Goal: Navigation & Orientation: Find specific page/section

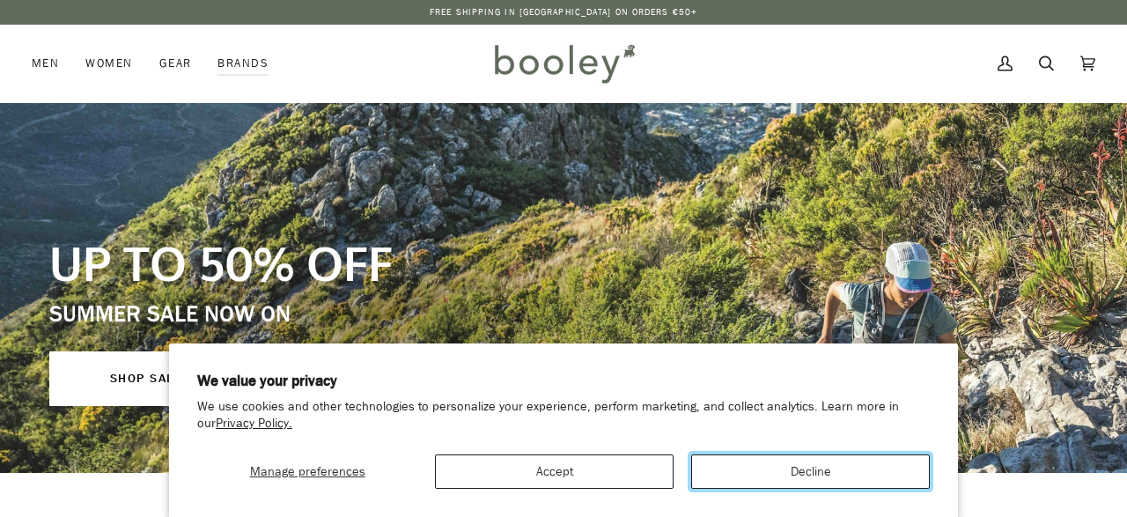
click at [846, 462] on button "Decline" at bounding box center [810, 471] width 239 height 34
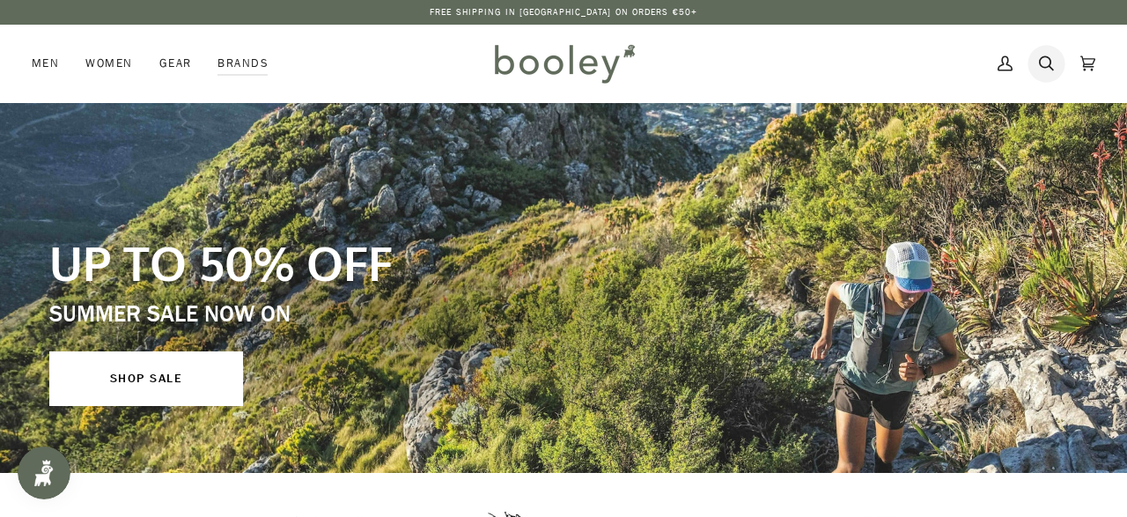
click at [1049, 64] on icon at bounding box center [1046, 63] width 15 height 26
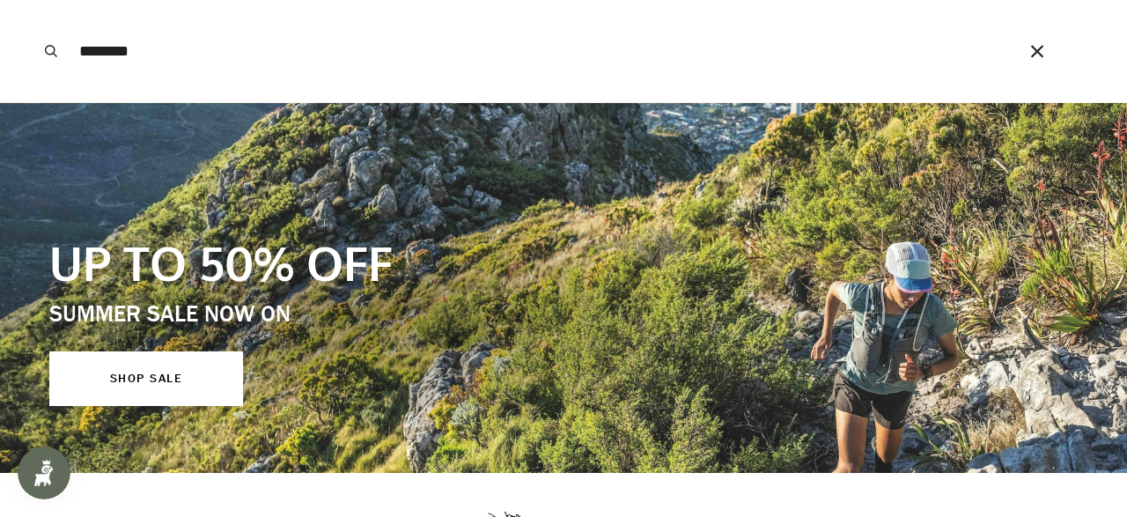
type input "********"
click at [32, 0] on button "Search" at bounding box center [51, 51] width 39 height 102
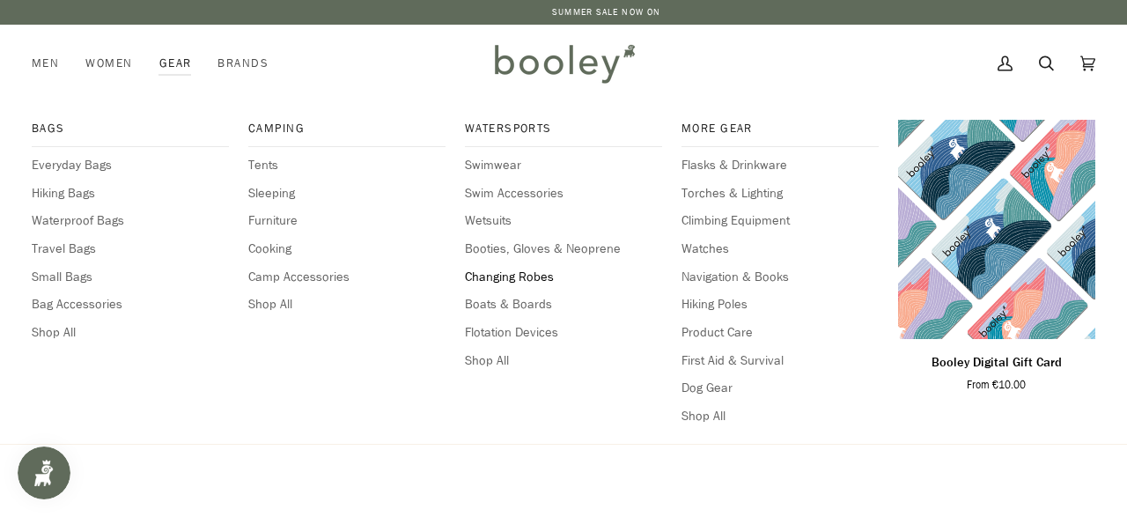
click at [510, 275] on span "Changing Robes" at bounding box center [563, 277] width 197 height 19
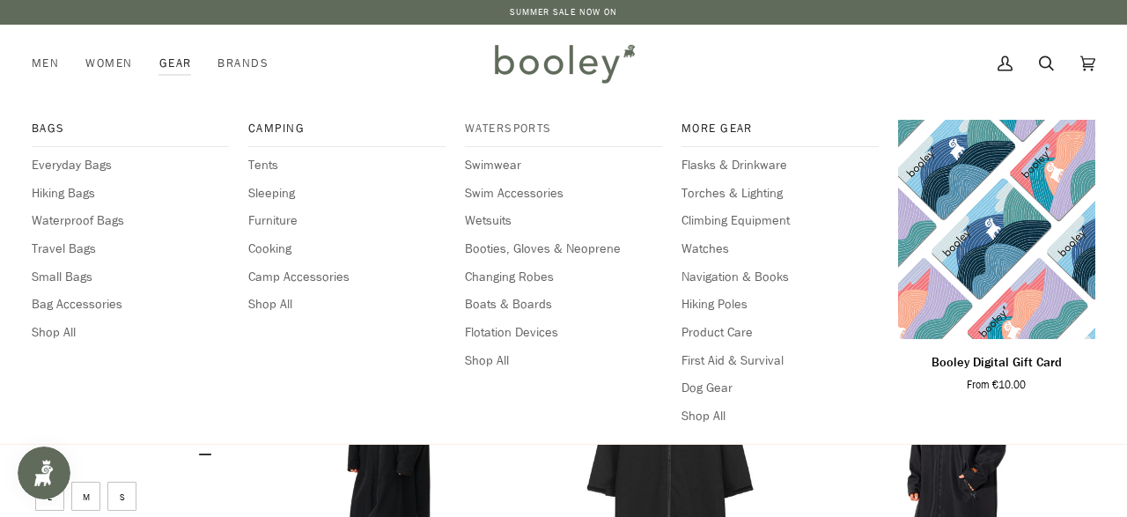
click at [511, 129] on span "Watersports" at bounding box center [563, 129] width 197 height 18
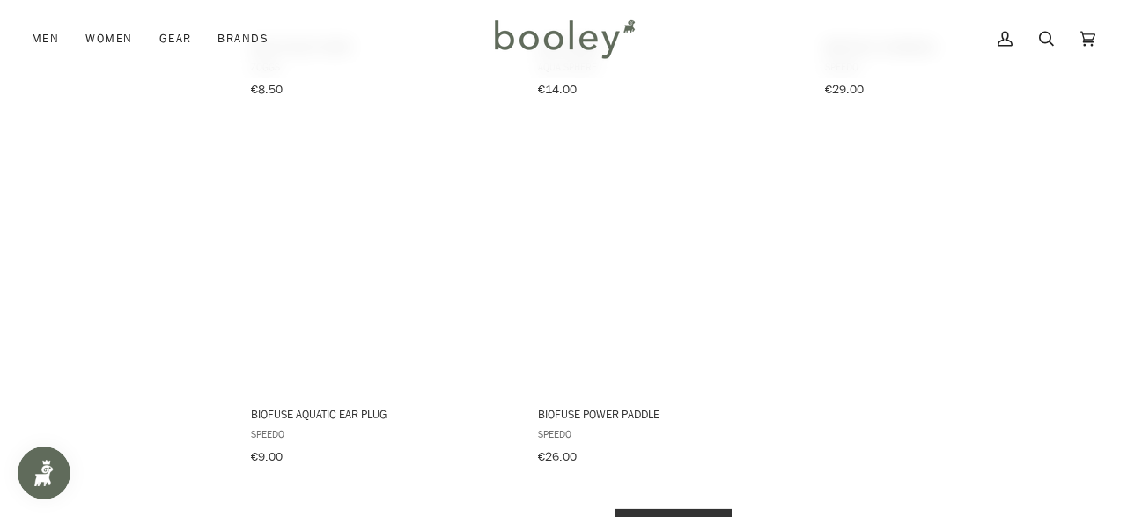
scroll to position [2499, 0]
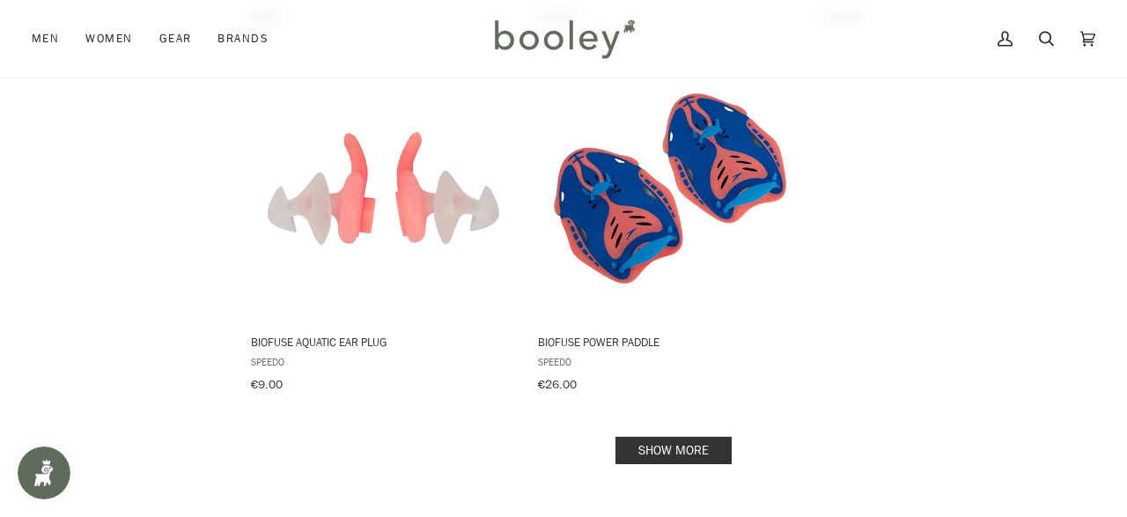
click at [656, 437] on link "Show more" at bounding box center [674, 450] width 116 height 27
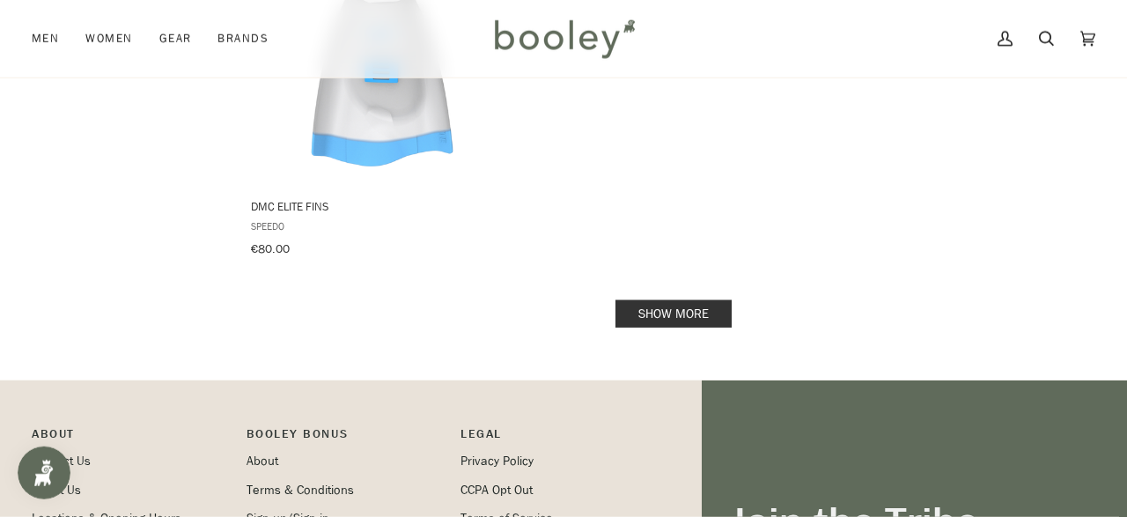
scroll to position [5231, 0]
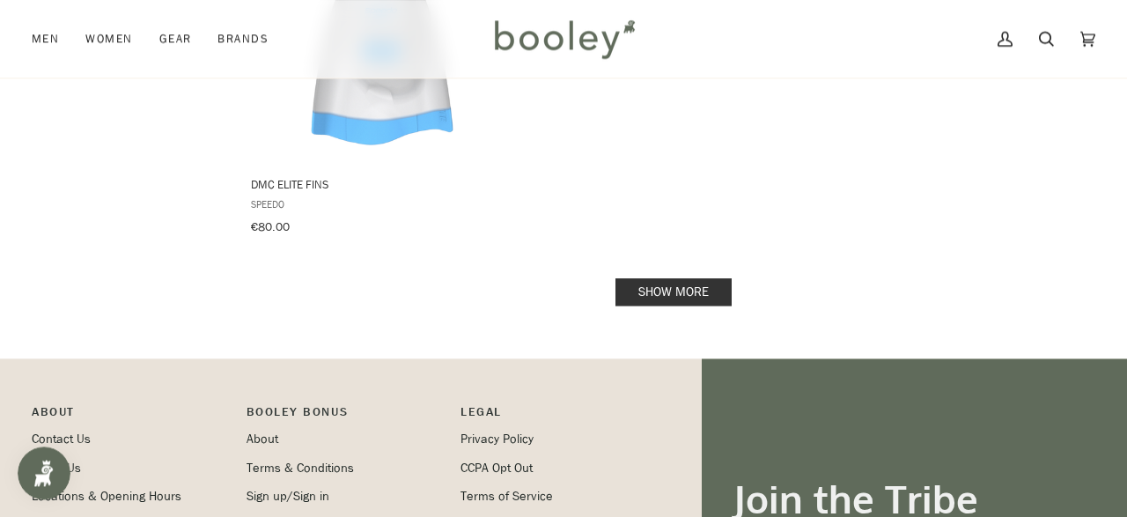
click at [695, 278] on link "Show more" at bounding box center [674, 291] width 116 height 27
